Goal: Check status

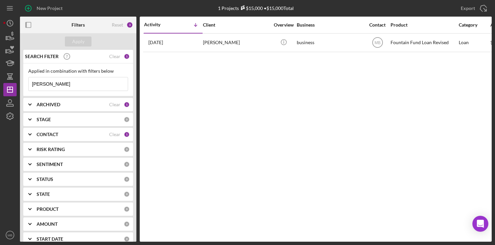
click at [49, 86] on input "[PERSON_NAME]" at bounding box center [78, 83] width 99 height 13
type input "c"
type input "[PERSON_NAME]"
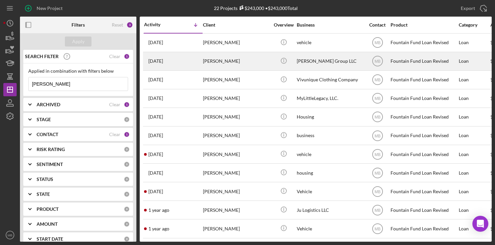
click at [260, 65] on div "[PERSON_NAME]" at bounding box center [236, 62] width 66 height 18
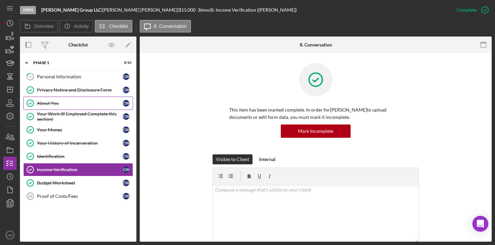
click at [64, 105] on div "About You" at bounding box center [80, 103] width 86 height 5
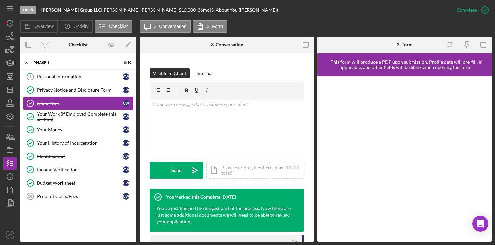
scroll to position [149, 0]
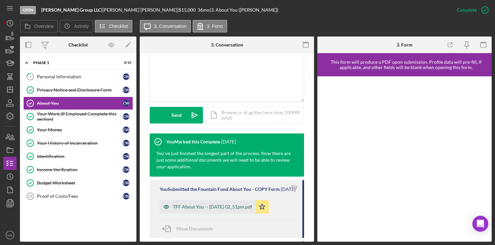
click at [227, 214] on div "TFF About You -- [DATE] 02_51pm.pdf" at bounding box center [208, 206] width 96 height 13
